Goal: Transaction & Acquisition: Purchase product/service

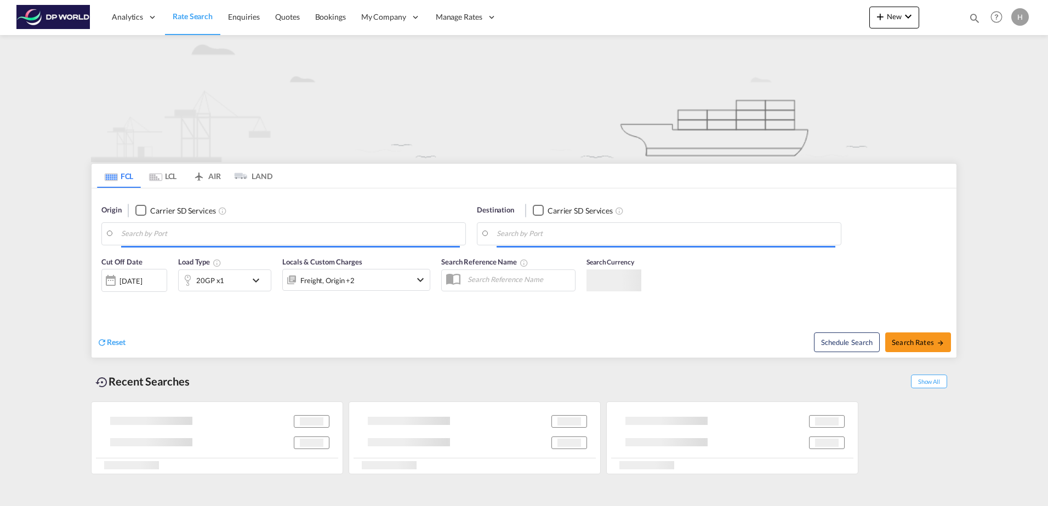
type input "35404"
type input "Santos, BRSSZ"
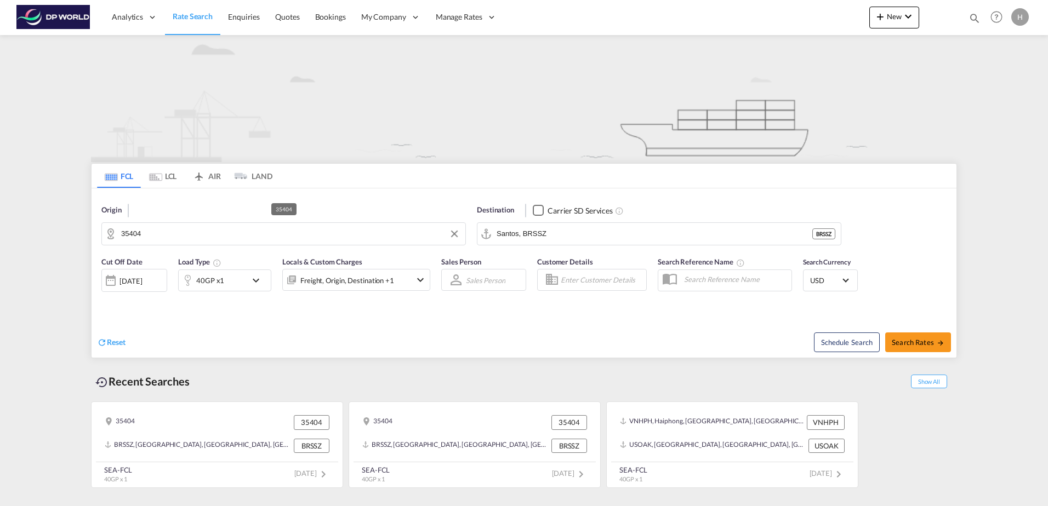
click at [152, 233] on input "35404" at bounding box center [290, 234] width 339 height 16
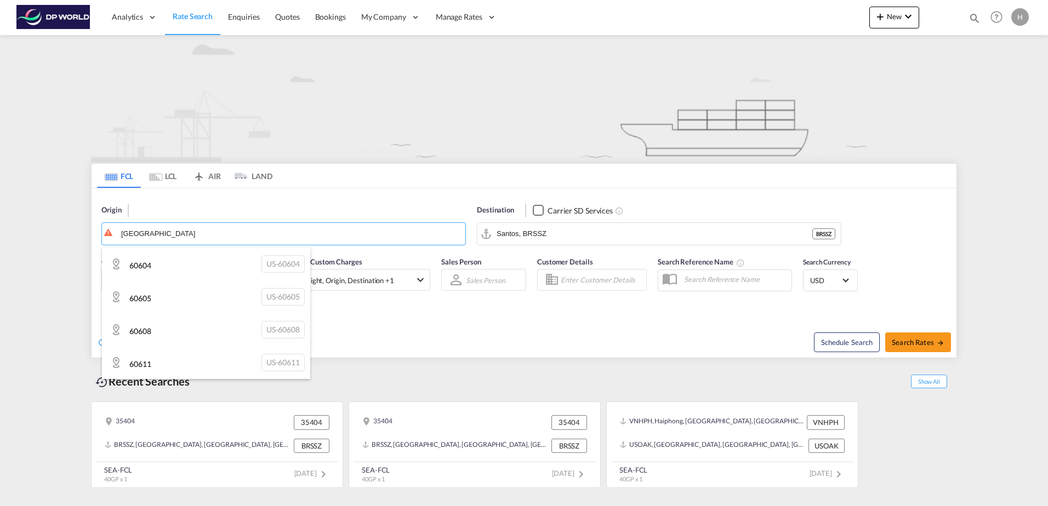
type input "[GEOGRAPHIC_DATA]"
drag, startPoint x: 157, startPoint y: 230, endPoint x: 137, endPoint y: 231, distance: 20.3
click at [137, 231] on body "Analytics Reports Dashboard Rate Search Enquiries Quotes Bookings" at bounding box center [524, 253] width 1048 height 506
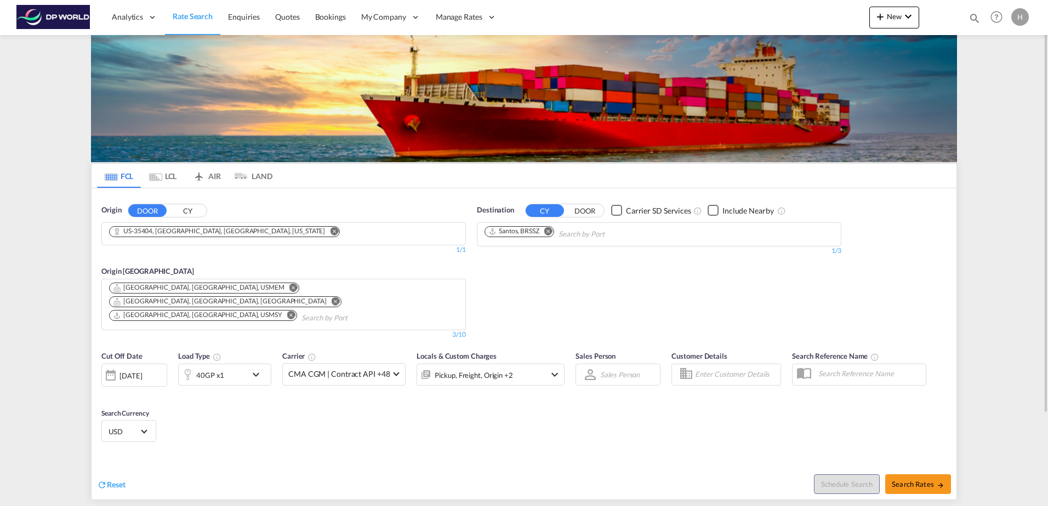
click at [181, 212] on button "CY" at bounding box center [187, 210] width 38 height 13
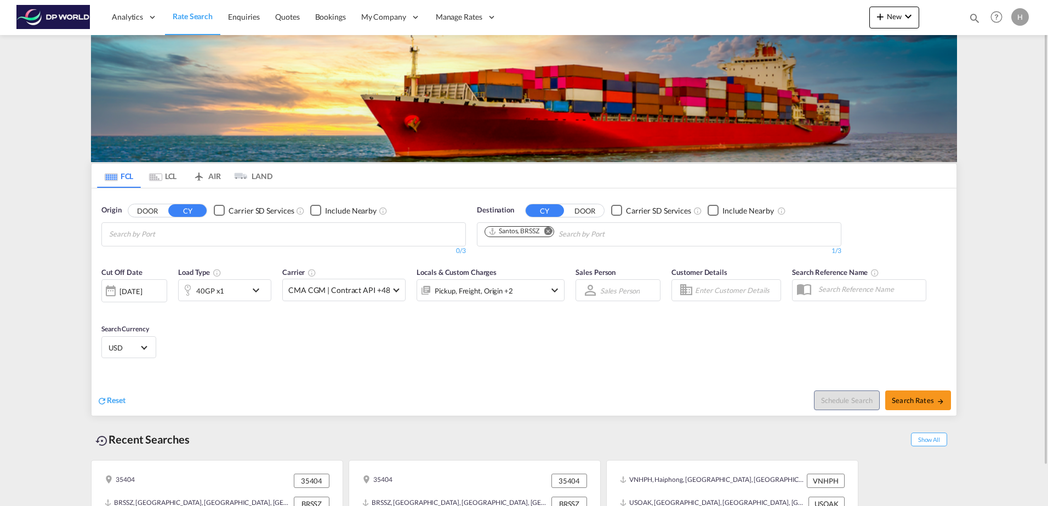
click at [232, 236] on md-chips at bounding box center [283, 234] width 363 height 23
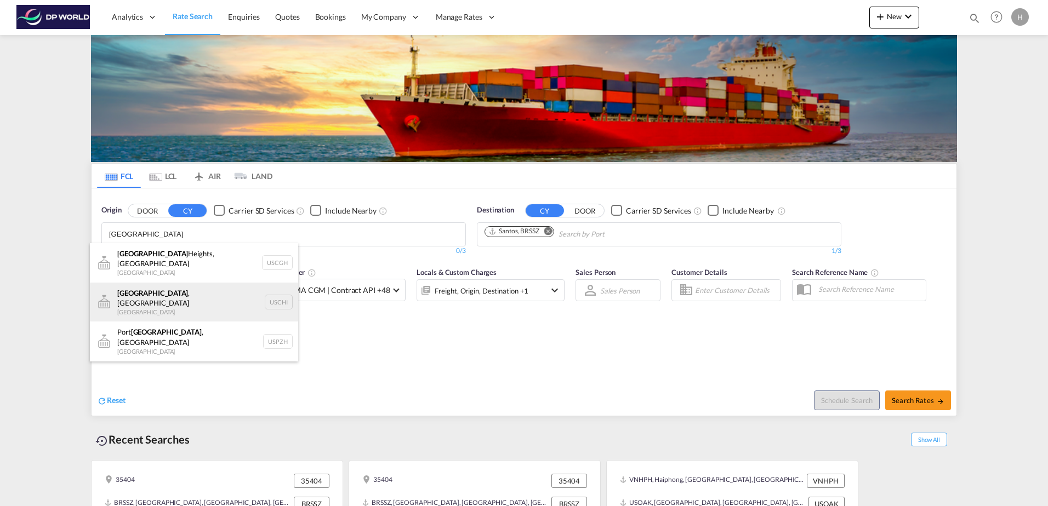
type input "[GEOGRAPHIC_DATA]"
click at [198, 293] on div "[GEOGRAPHIC_DATA] , IL United States USCHI" at bounding box center [194, 302] width 208 height 39
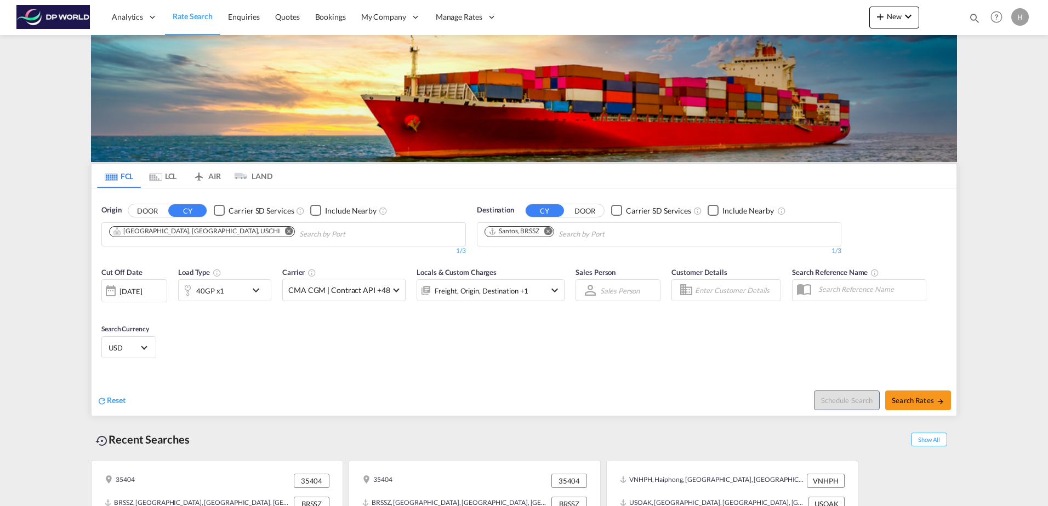
click at [549, 230] on md-icon "Remove" at bounding box center [548, 231] width 8 height 8
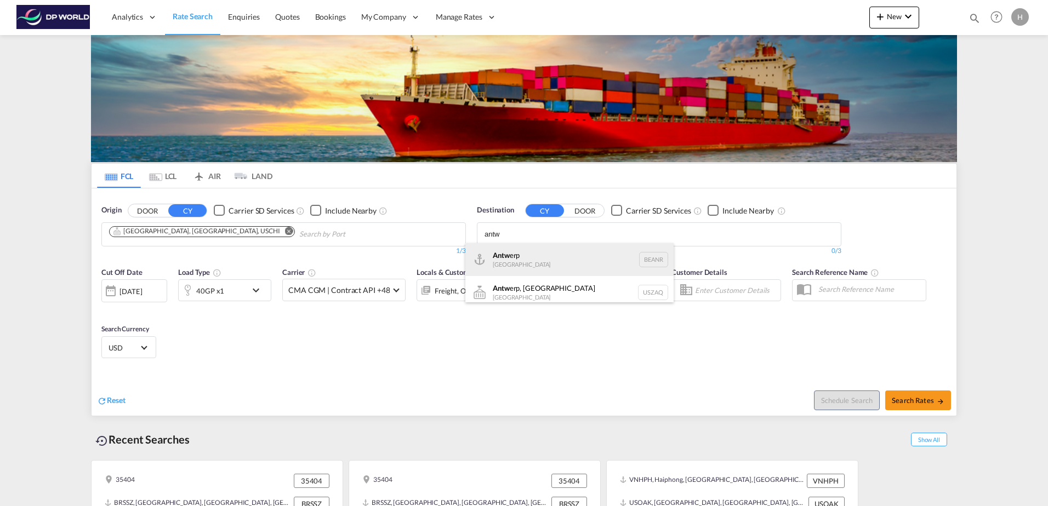
type input "antw"
click at [528, 247] on div "Antw erp [GEOGRAPHIC_DATA] BEANR" at bounding box center [569, 259] width 208 height 33
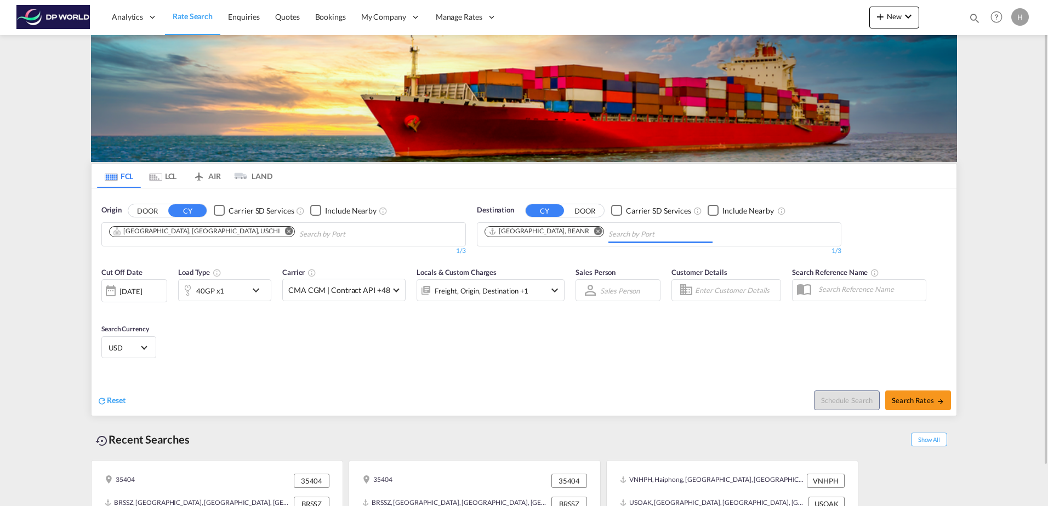
click at [256, 290] on md-icon "icon-chevron-down" at bounding box center [258, 290] width 19 height 13
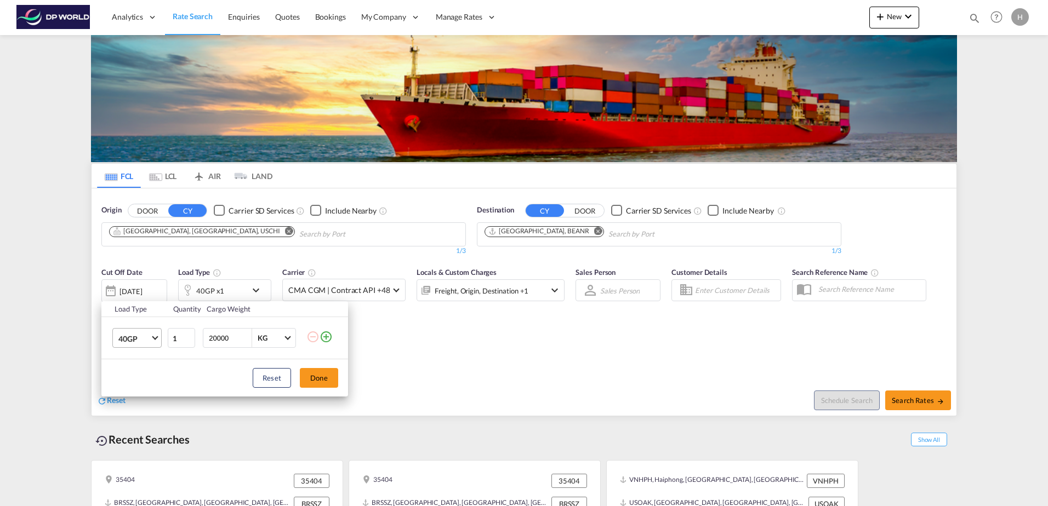
click at [153, 337] on span "Choose: \a40GP" at bounding box center [155, 337] width 6 height 6
click at [145, 299] on md-option "20GP" at bounding box center [147, 312] width 75 height 26
click at [316, 381] on button "Done" at bounding box center [319, 378] width 38 height 20
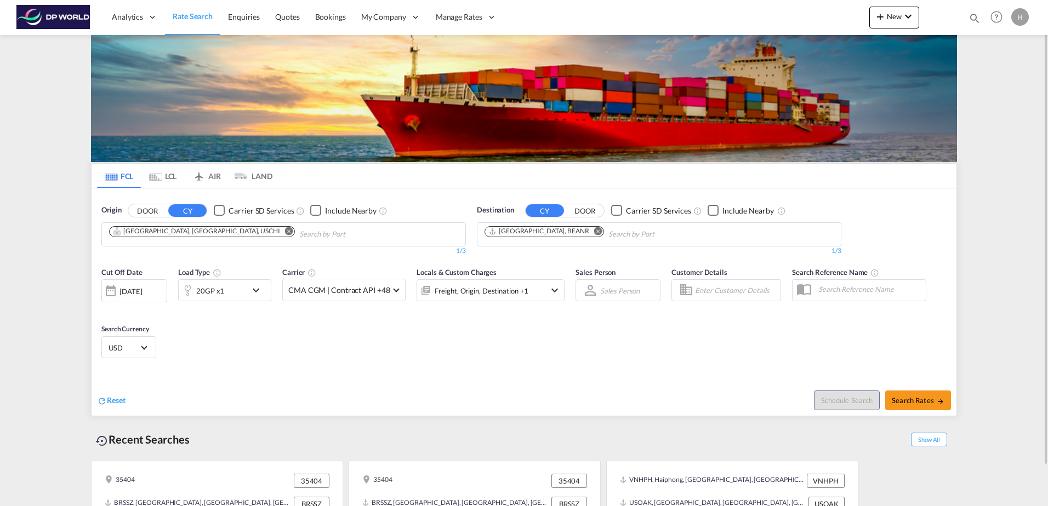
click at [130, 296] on div "[DATE]" at bounding box center [130, 292] width 22 height 10
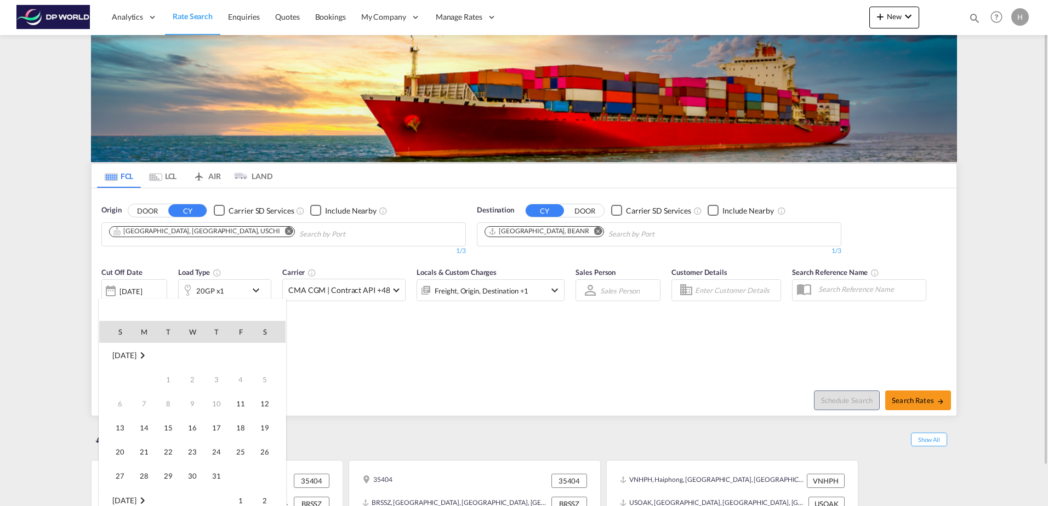
scroll to position [436, 0]
click at [347, 366] on div at bounding box center [524, 253] width 1048 height 506
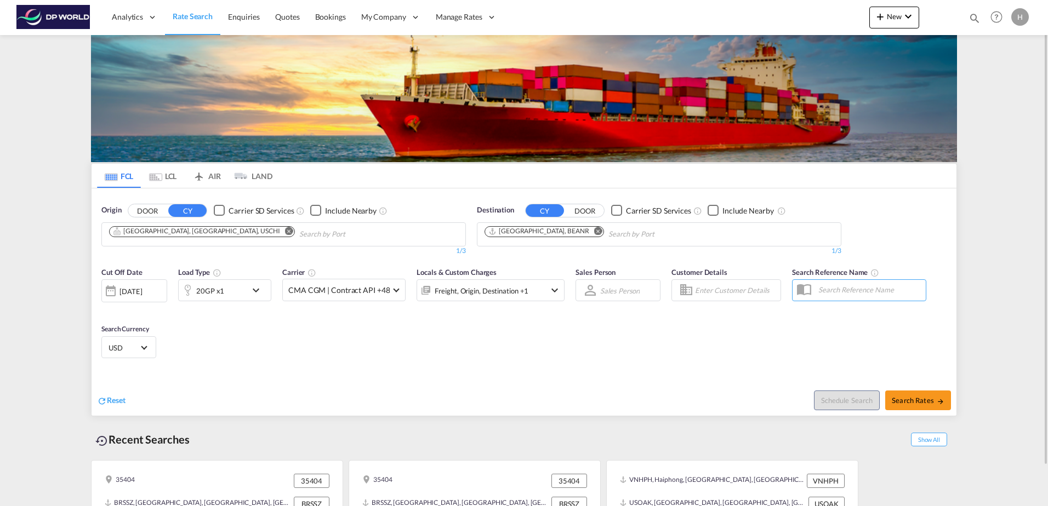
scroll to position [43, 0]
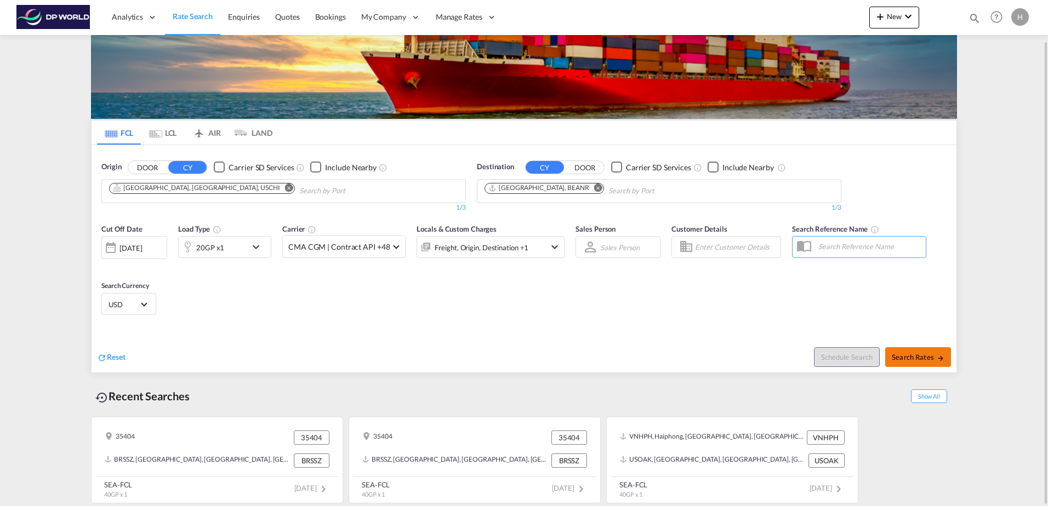
click at [923, 353] on span "Search Rates" at bounding box center [918, 357] width 53 height 9
type input "USCHI to BEANR / [DATE]"
